Goal: Transaction & Acquisition: Obtain resource

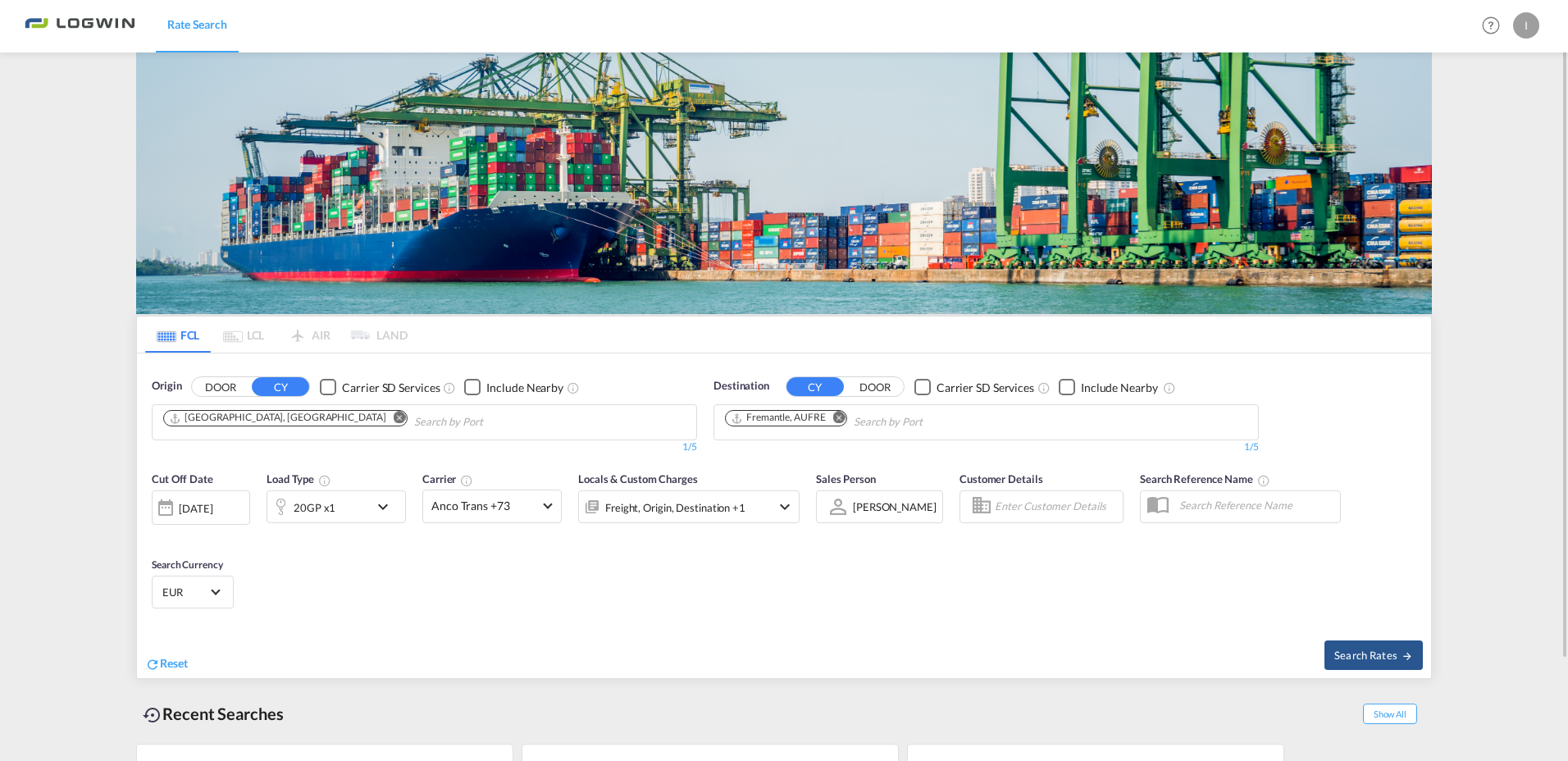
click at [840, 413] on md-icon "Remove" at bounding box center [839, 417] width 12 height 12
click at [854, 424] on input "Chips input." at bounding box center [803, 422] width 156 height 26
type input "[GEOGRAPHIC_DATA]"
click at [865, 458] on div "[GEOGRAPHIC_DATA] ([GEOGRAPHIC_DATA]) [GEOGRAPHIC_DATA] MYPKG" at bounding box center [852, 465] width 312 height 59
click at [1352, 652] on span "Search Rates" at bounding box center [1373, 655] width 78 height 13
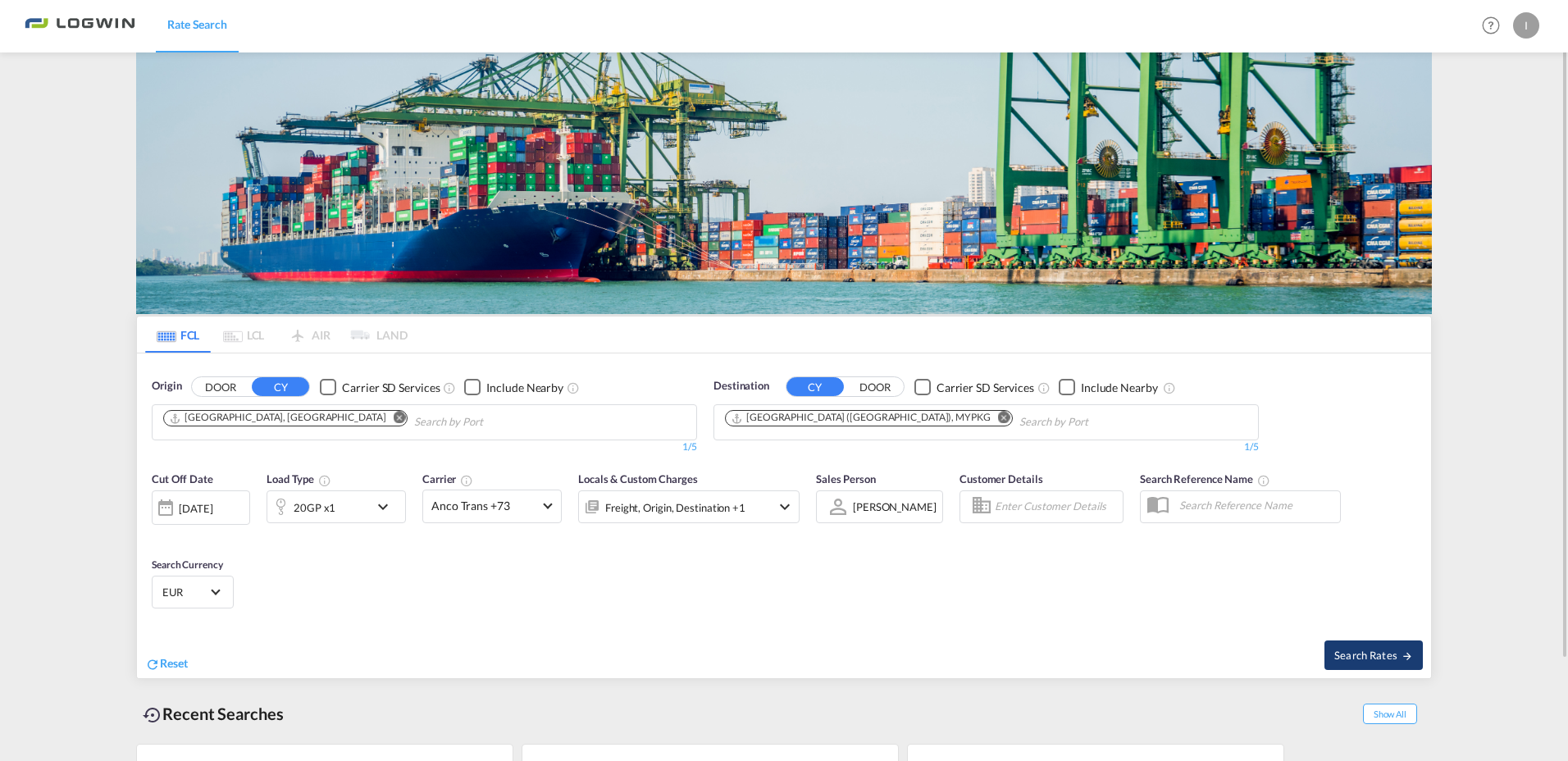
type input "DEHAM to MYPKG / [DATE]"
